Goal: Find specific page/section: Find specific page/section

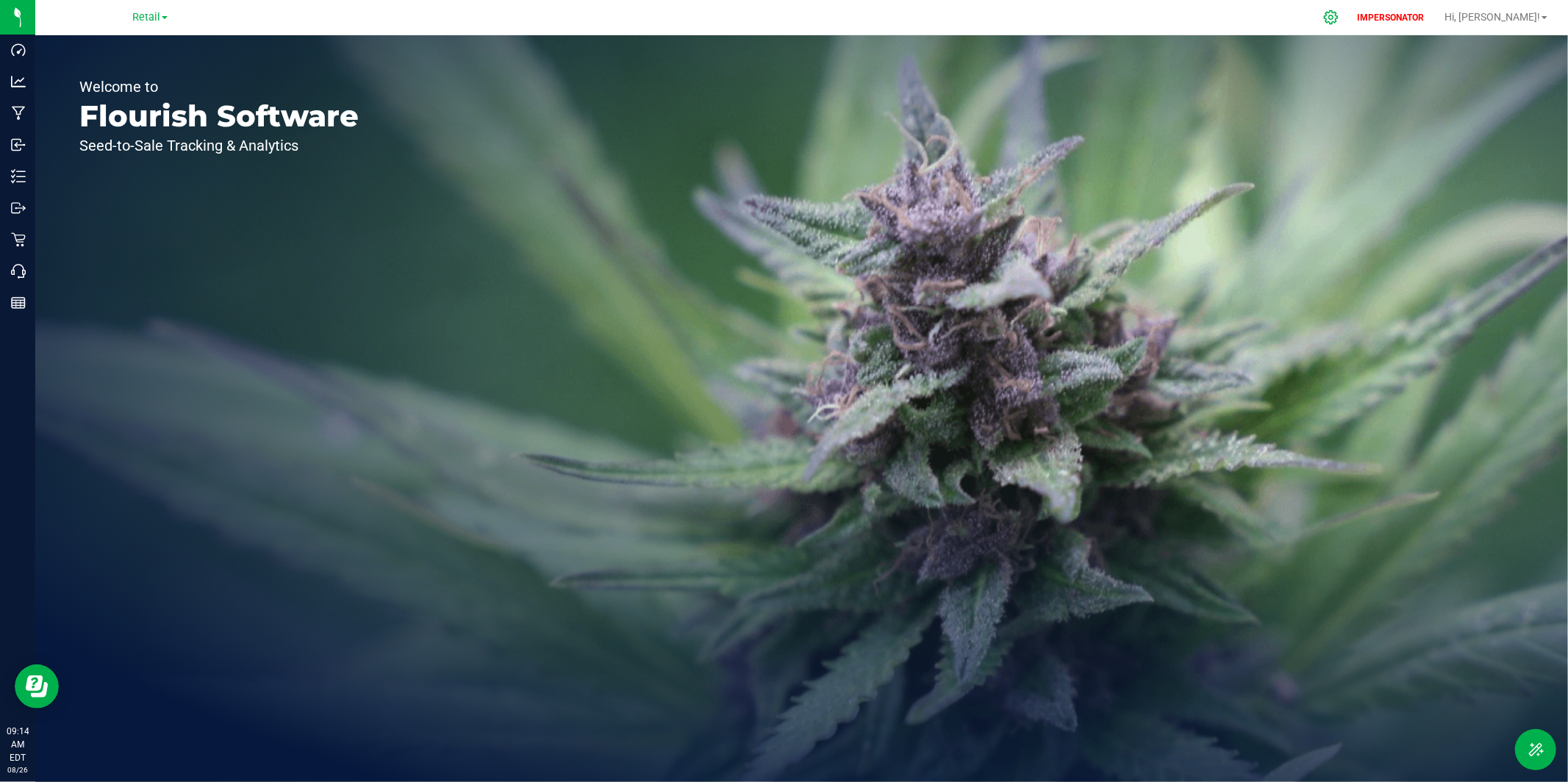
click at [1339, 13] on icon at bounding box center [1331, 18] width 15 height 15
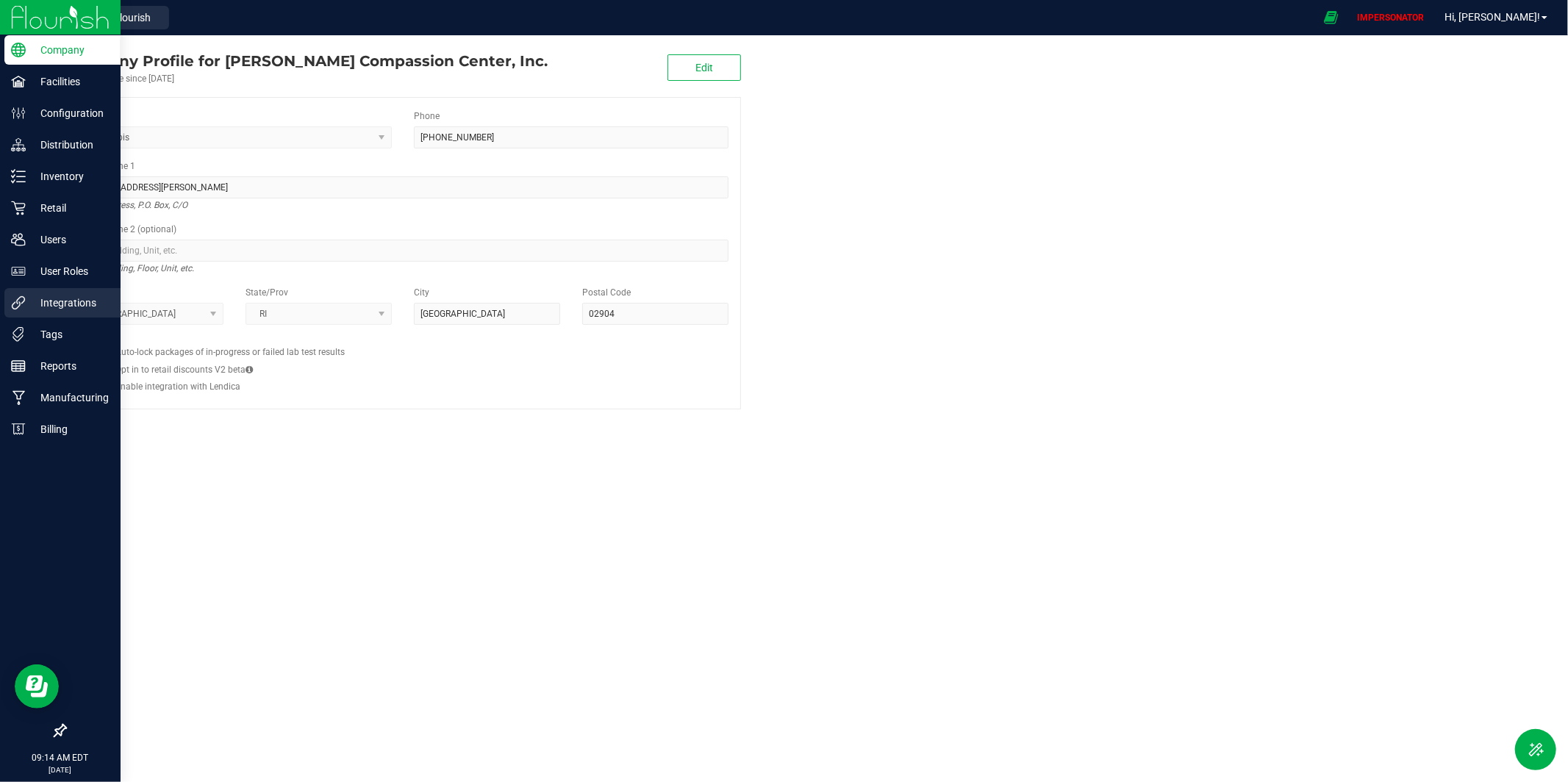
drag, startPoint x: 34, startPoint y: 307, endPoint x: 105, endPoint y: 300, distance: 71.3
click at [33, 307] on p "Integrations" at bounding box center [70, 303] width 88 height 18
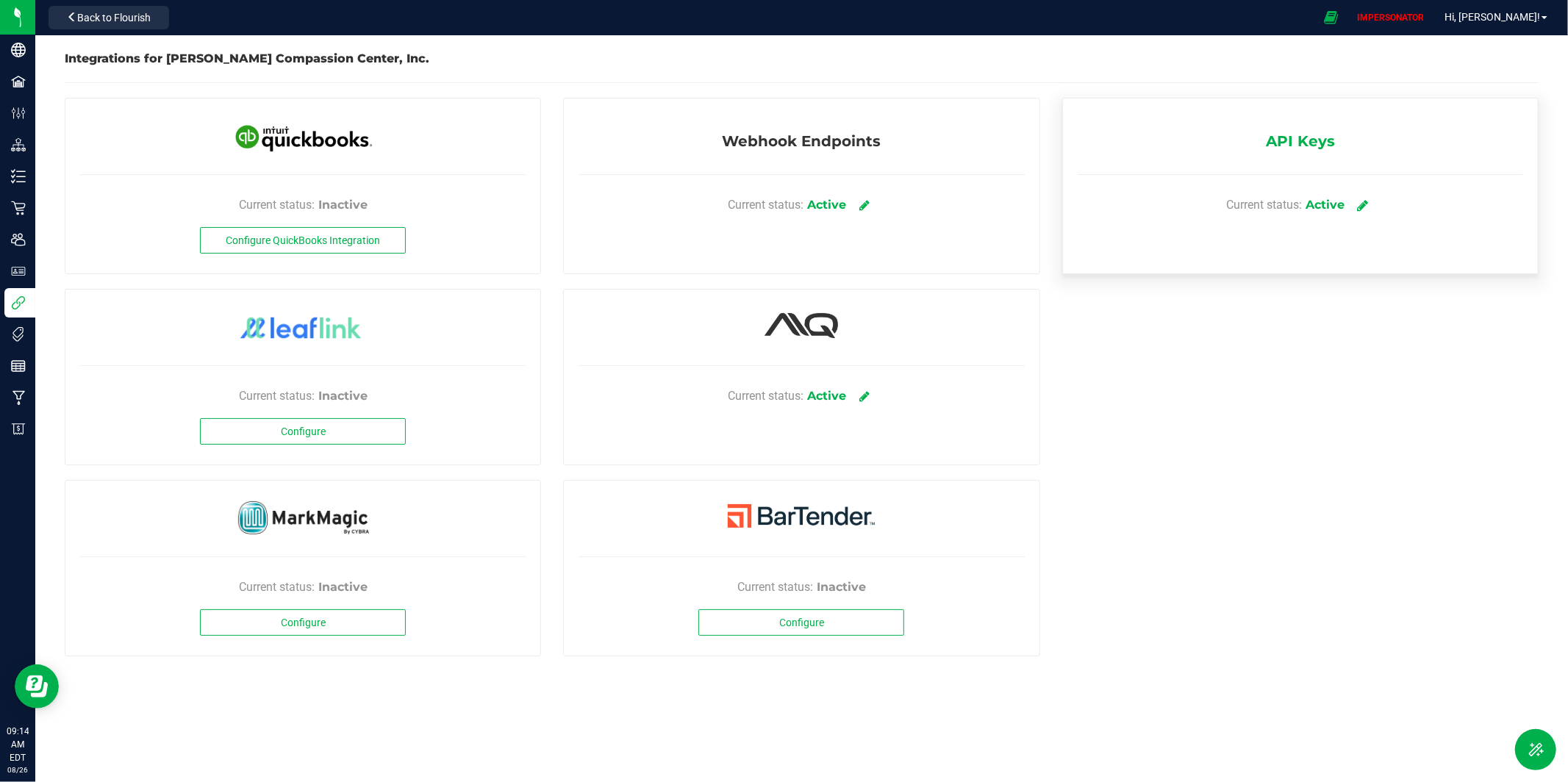
click at [1365, 206] on icon at bounding box center [1363, 205] width 11 height 13
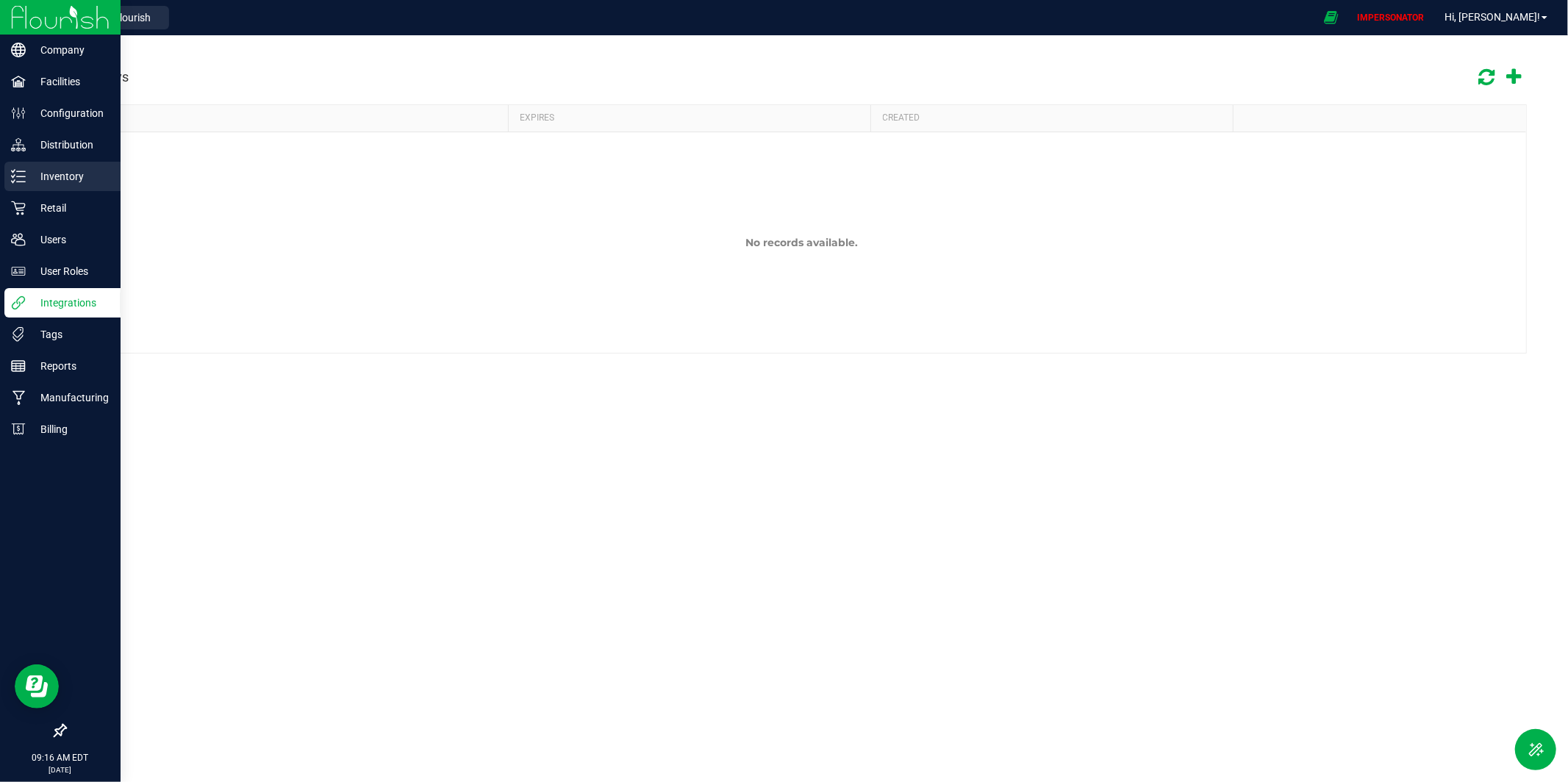
click at [48, 187] on div "Inventory" at bounding box center [63, 177] width 116 height 29
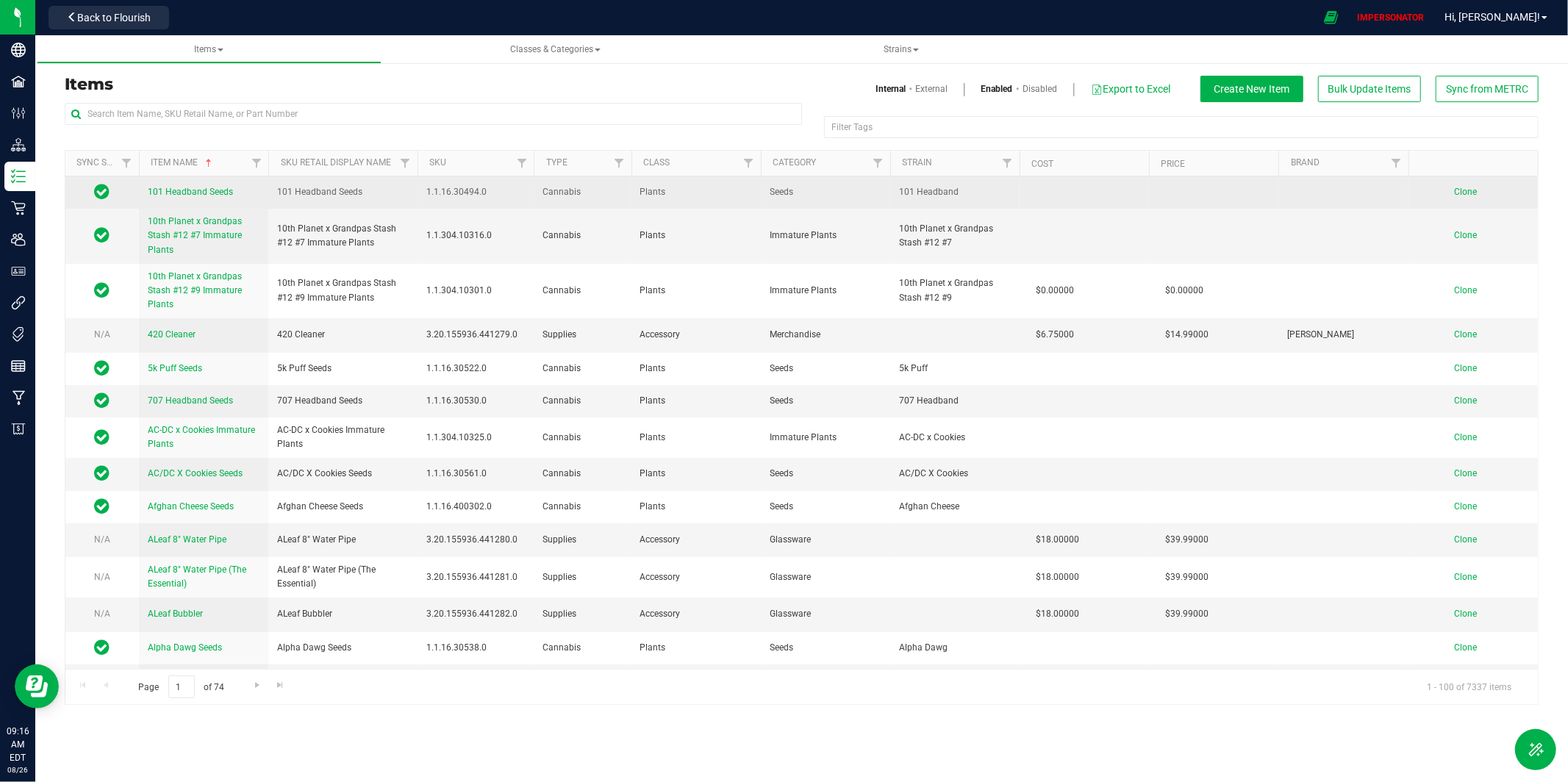
click at [171, 192] on span "101 Headband Seeds" at bounding box center [190, 191] width 86 height 10
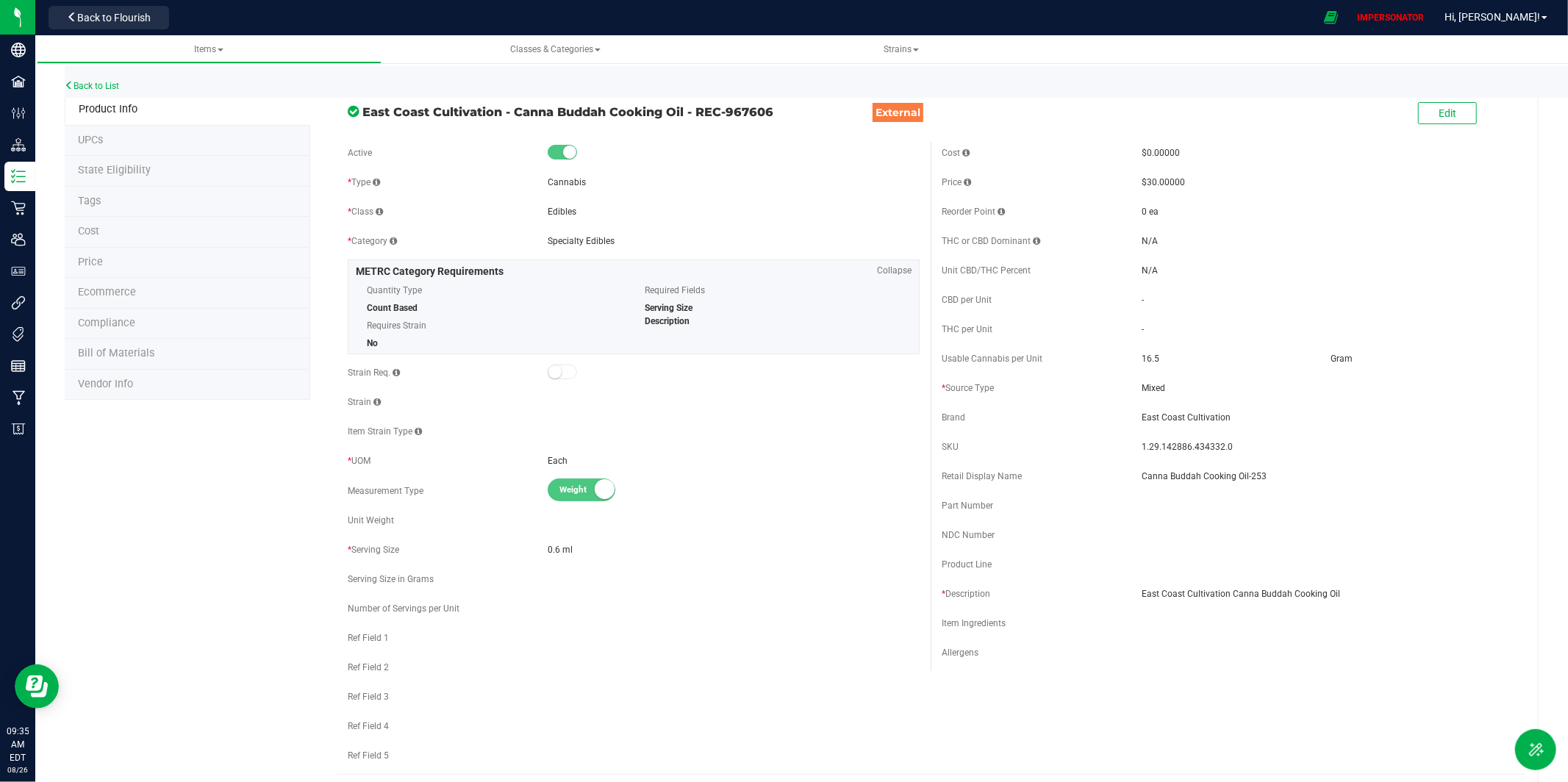
click at [375, 110] on span "East Coast Cultivation - Canna Buddah Cooking Oil - REC-967606" at bounding box center [618, 112] width 513 height 18
drag, startPoint x: 449, startPoint y: 112, endPoint x: 739, endPoint y: 121, distance: 290.1
click at [746, 118] on span "East Coast Cultivation - Canna Buddah Cooking Oil - REC-967606" at bounding box center [618, 112] width 513 height 18
copy span "East Coast Cultivation - Canna Buddah Cooking Oil - REC-967606"
drag, startPoint x: 1135, startPoint y: 440, endPoint x: 1281, endPoint y: 439, distance: 146.0
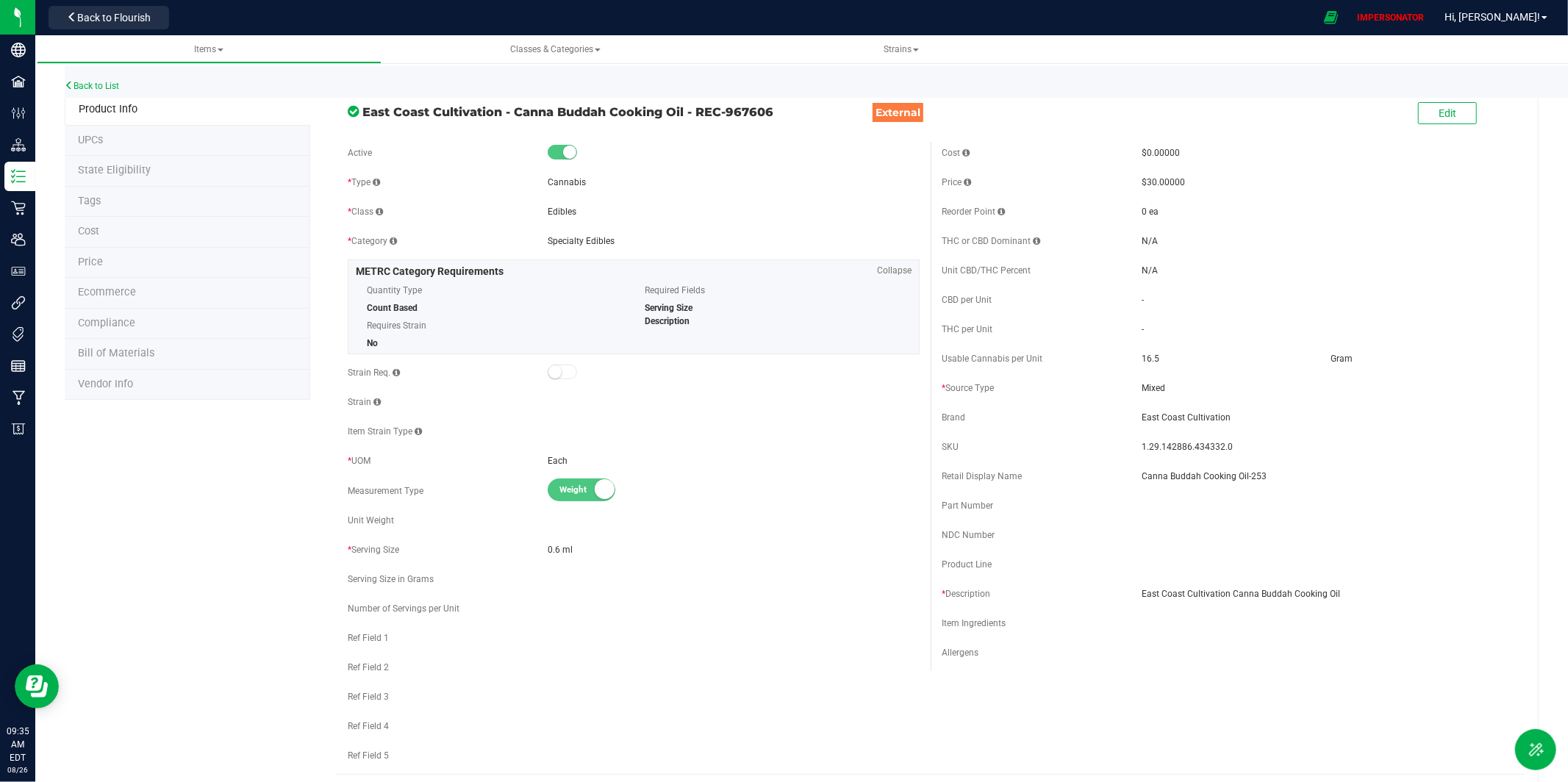
click at [1281, 439] on div "SKU 1.29.142886.434332.0" at bounding box center [1228, 446] width 572 height 22
copy div "1.29.142886.434332.0"
drag, startPoint x: 1219, startPoint y: 443, endPoint x: 1168, endPoint y: 440, distance: 51.1
click at [1132, 442] on div "SKU 1.29.142886.434332.0" at bounding box center [1228, 446] width 572 height 22
click at [380, 107] on span "East Coast Cultivation - Canna Buddah Cooking Oil - REC-967606" at bounding box center [618, 112] width 513 height 18
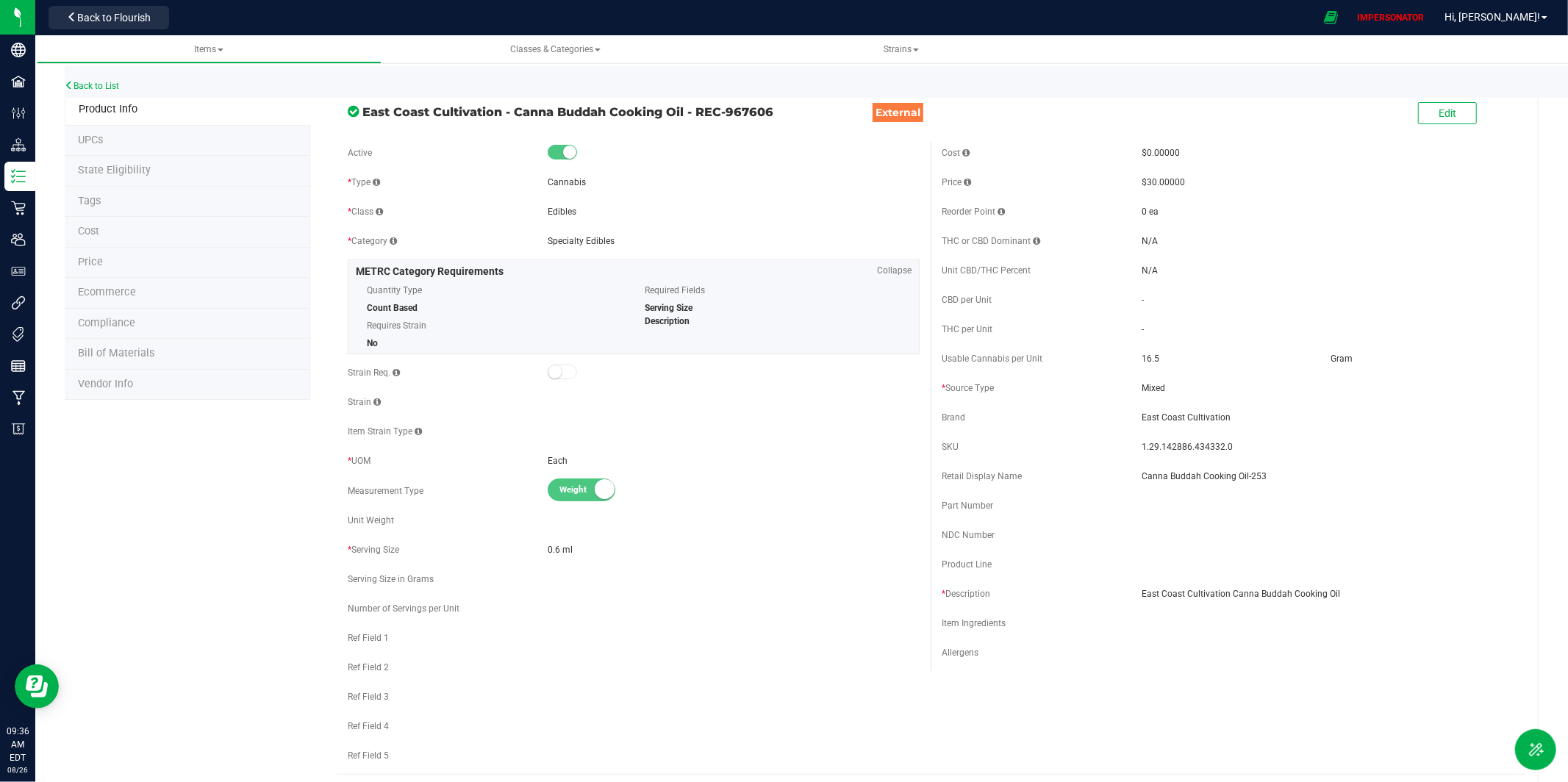
copy span "East Coast Cultivation - Canna Buddah Cooking Oil - REC-967606"
drag, startPoint x: 380, startPoint y: 107, endPoint x: 743, endPoint y: 107, distance: 363.0
click at [743, 107] on span "East Coast Cultivation - Canna Buddah Cooking Oil - REC-967606" at bounding box center [618, 112] width 513 height 18
drag, startPoint x: 93, startPoint y: 88, endPoint x: 286, endPoint y: 1, distance: 211.7
click at [110, 86] on link "Back to List" at bounding box center [92, 86] width 54 height 10
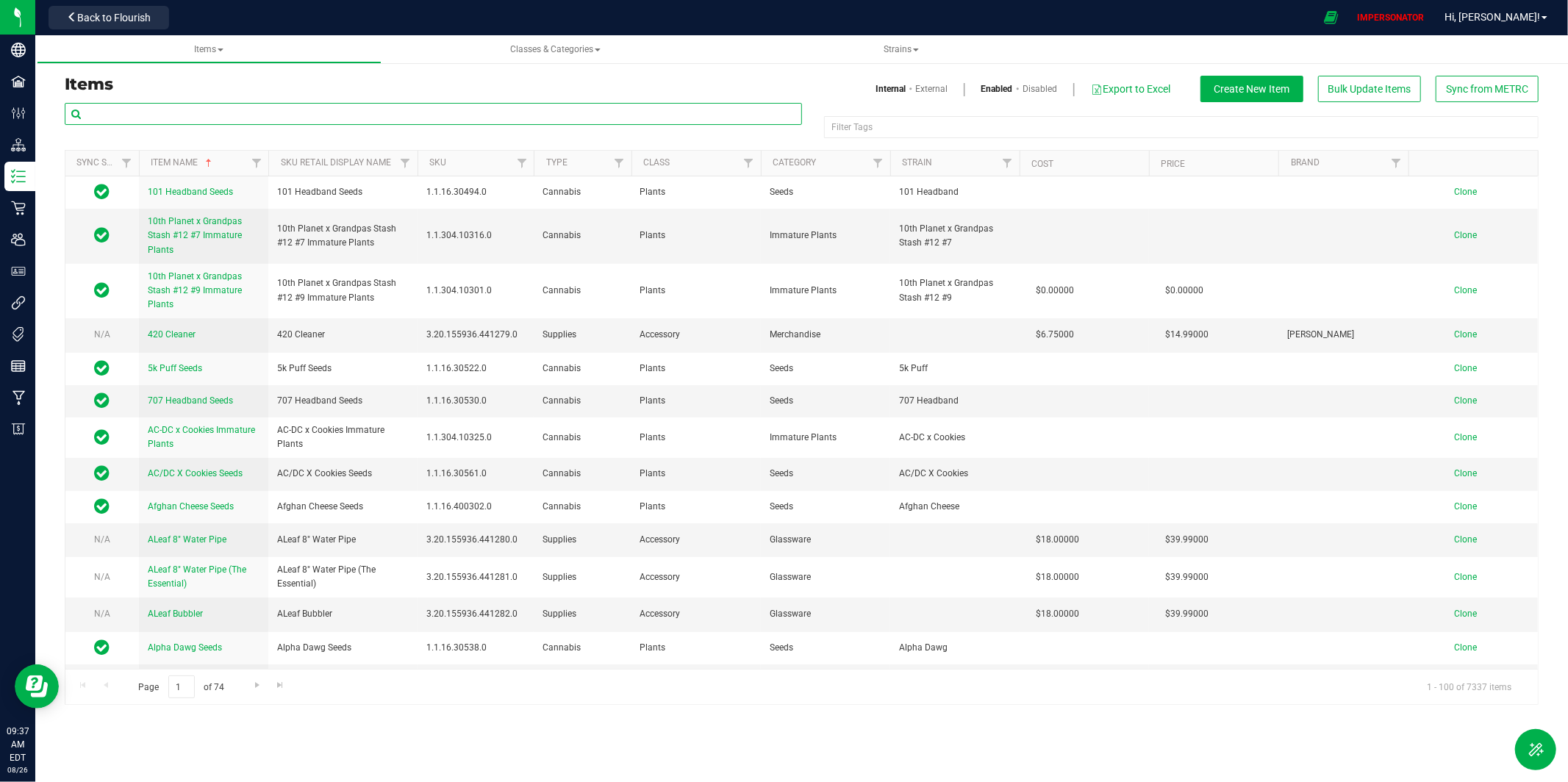
click at [377, 112] on input "text" at bounding box center [433, 114] width 738 height 22
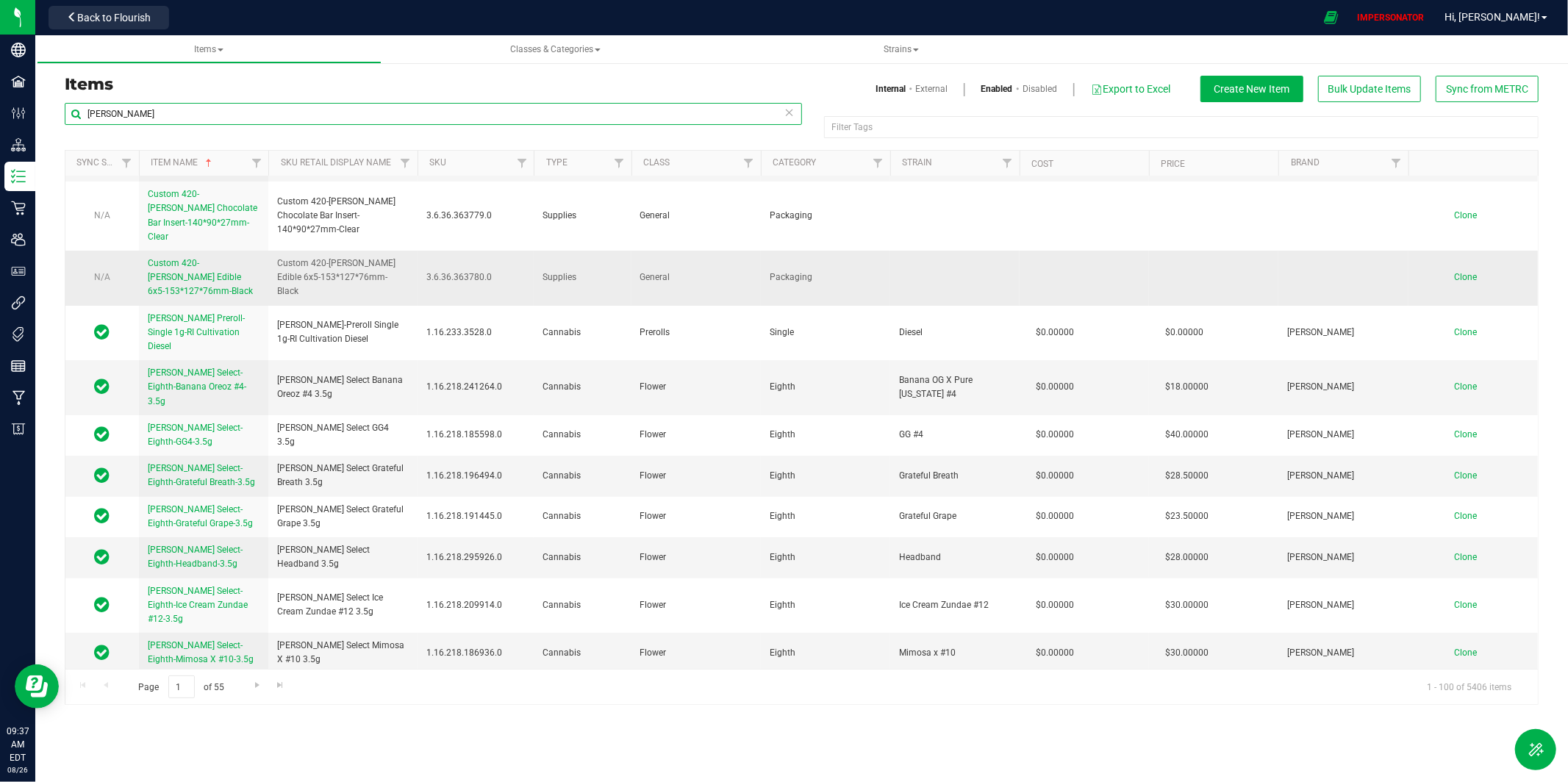
scroll to position [144, 0]
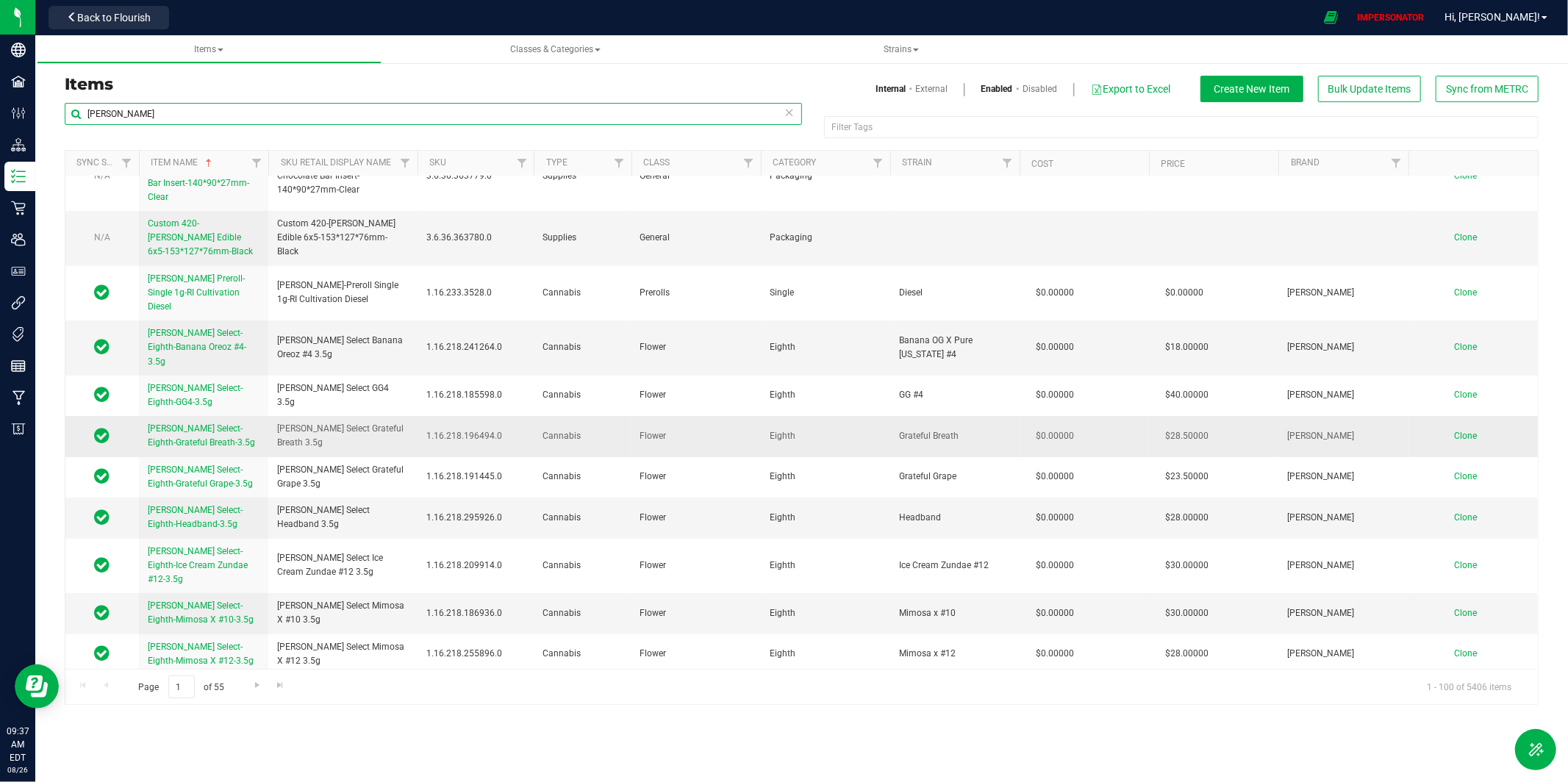
type input "[PERSON_NAME]"
click at [201, 423] on span "[PERSON_NAME] Select-Eighth-Grateful Breath-3.5g" at bounding box center [201, 436] width 107 height 24
